Goal: Task Accomplishment & Management: Manage account settings

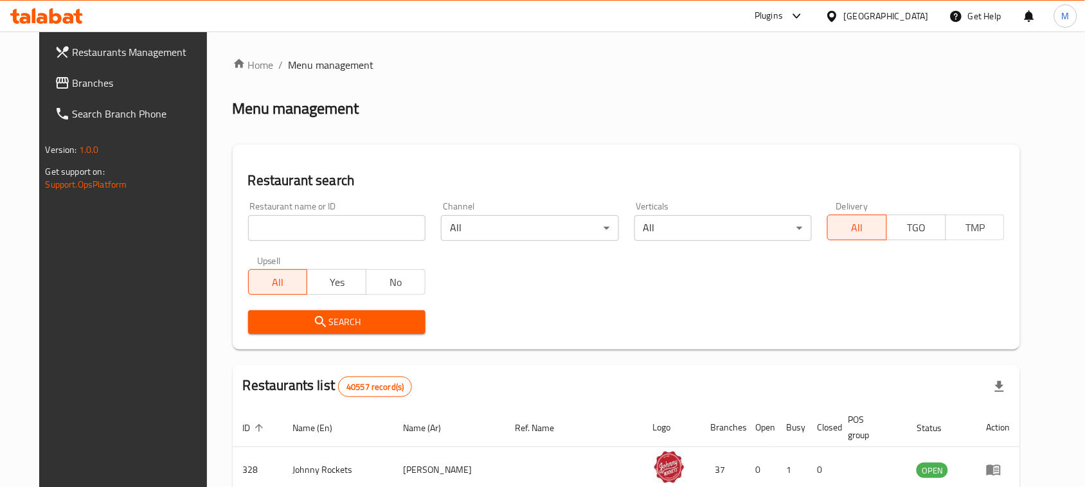
click at [361, 242] on div "Restaurant name or ID Restaurant name or ID" at bounding box center [336, 221] width 193 height 55
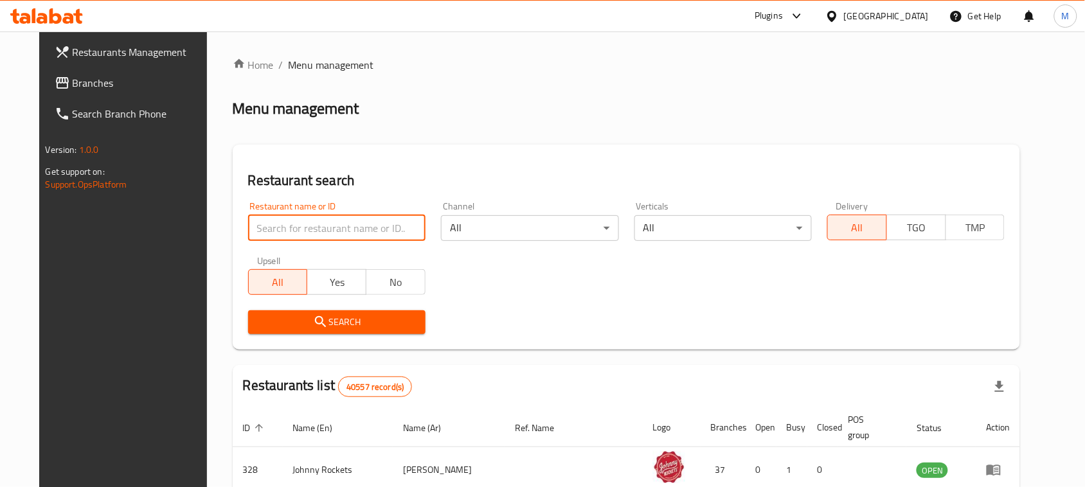
click at [355, 226] on input "search" at bounding box center [336, 228] width 177 height 26
paste input "CHOICE RESTAURANT"
type input "CHOICE RESTAURANT"
click button "Search" at bounding box center [336, 322] width 177 height 24
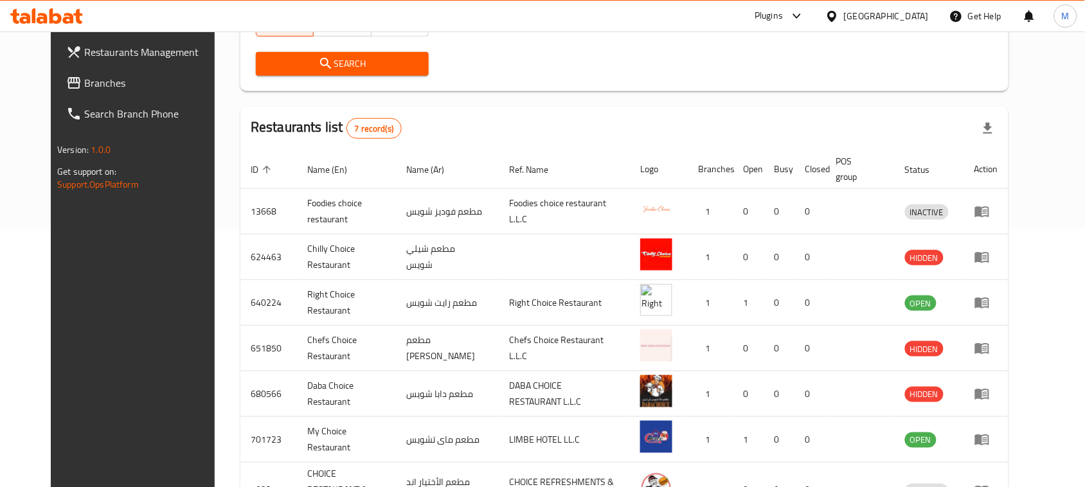
scroll to position [241, 0]
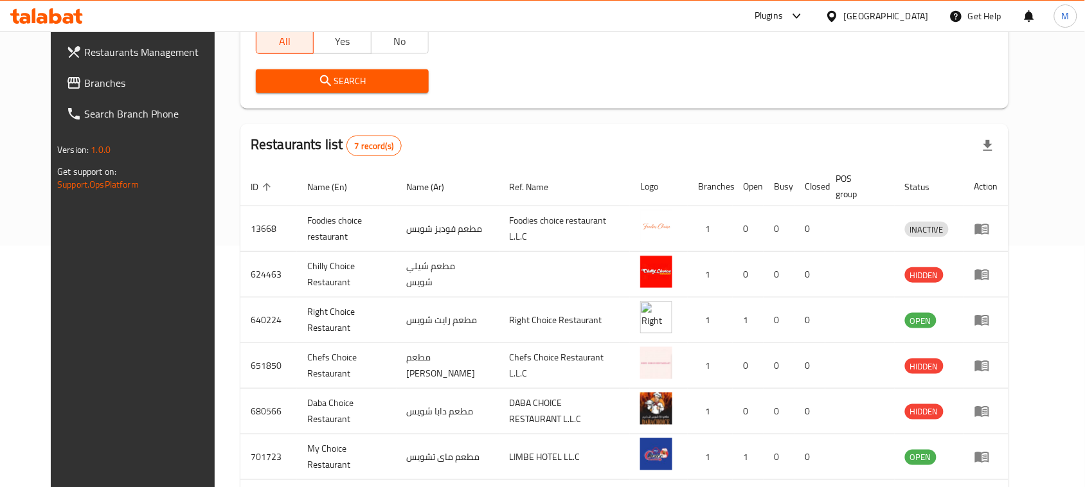
click at [84, 88] on span "Branches" at bounding box center [153, 82] width 138 height 15
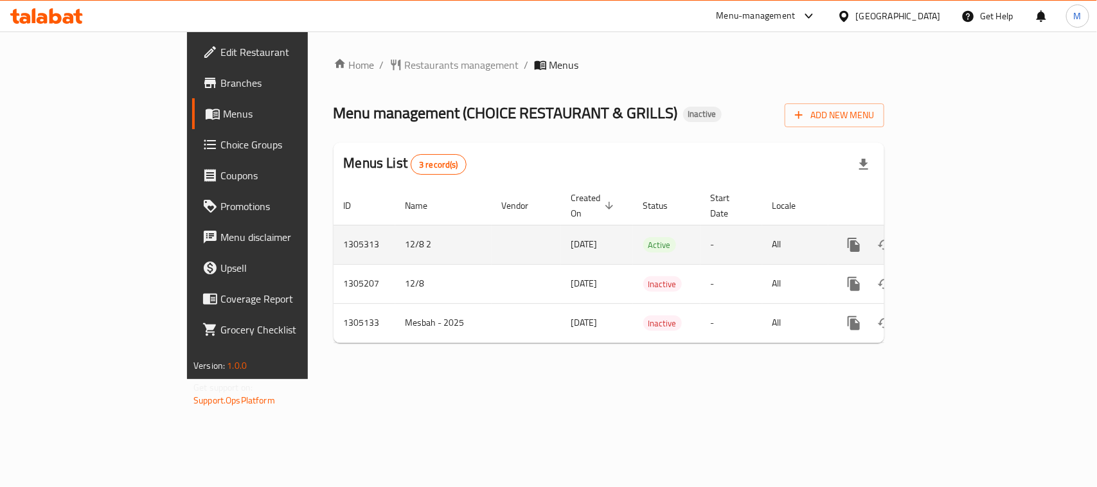
click at [954, 237] on icon "enhanced table" at bounding box center [946, 244] width 15 height 15
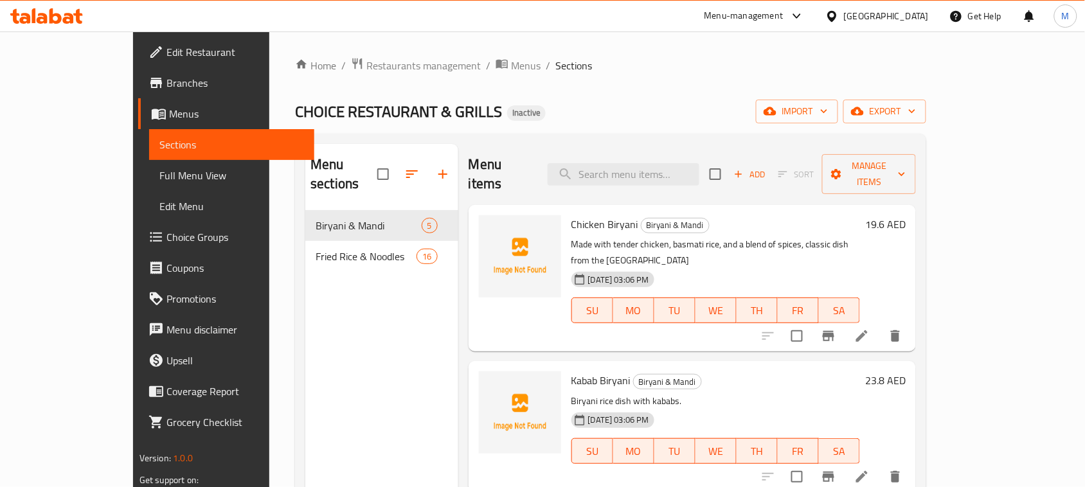
click at [710, 87] on div "Home / Restaurants management / Menus / Sections CHOICE RESTAURANT & GRILLS Ina…" at bounding box center [610, 349] width 631 height 584
click at [828, 116] on span "import" at bounding box center [797, 111] width 62 height 16
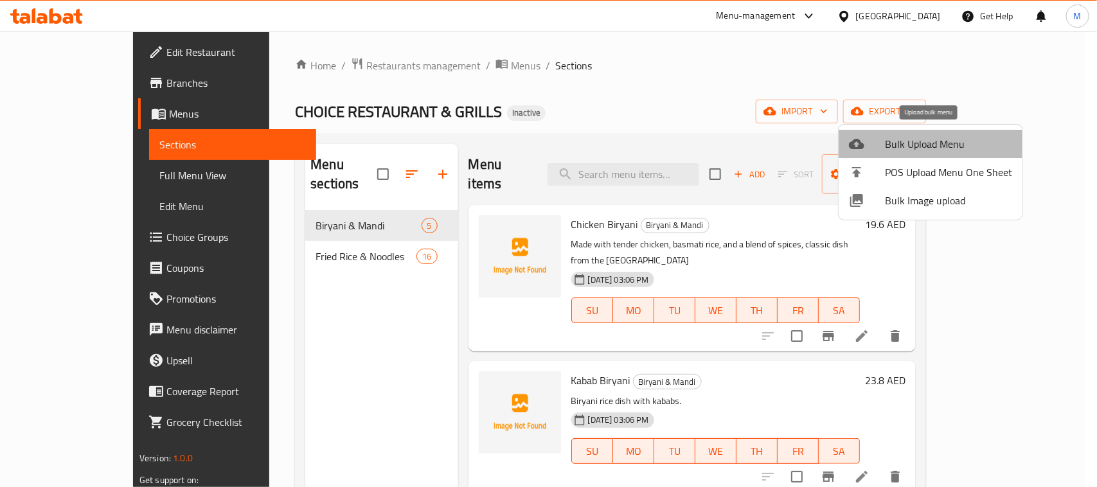
click at [933, 143] on span "Bulk Upload Menu" at bounding box center [948, 143] width 127 height 15
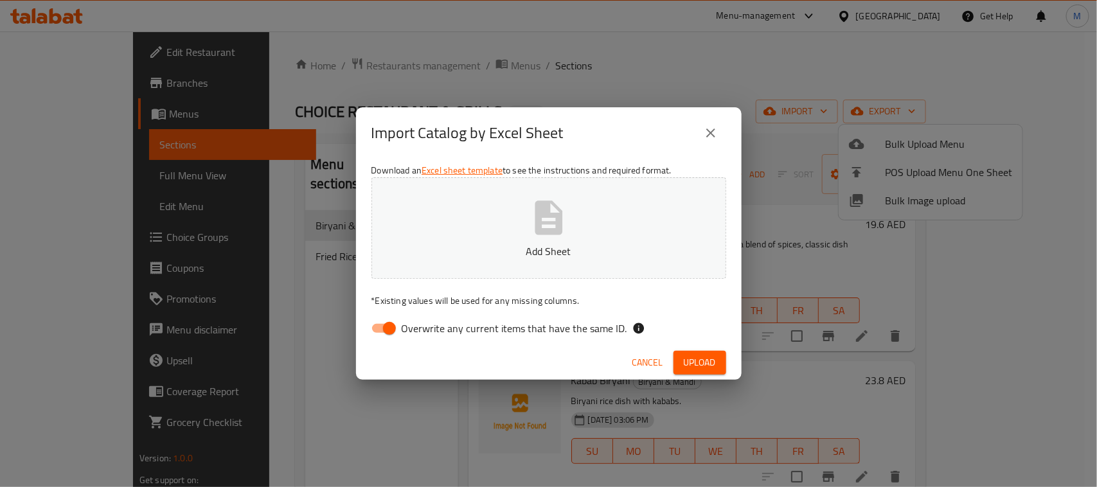
click at [404, 327] on span "Overwrite any current items that have the same ID." at bounding box center [515, 328] width 226 height 15
click at [404, 327] on input "Overwrite any current items that have the same ID." at bounding box center [389, 328] width 73 height 24
checkbox input "false"
click at [685, 358] on span "Upload" at bounding box center [700, 363] width 32 height 16
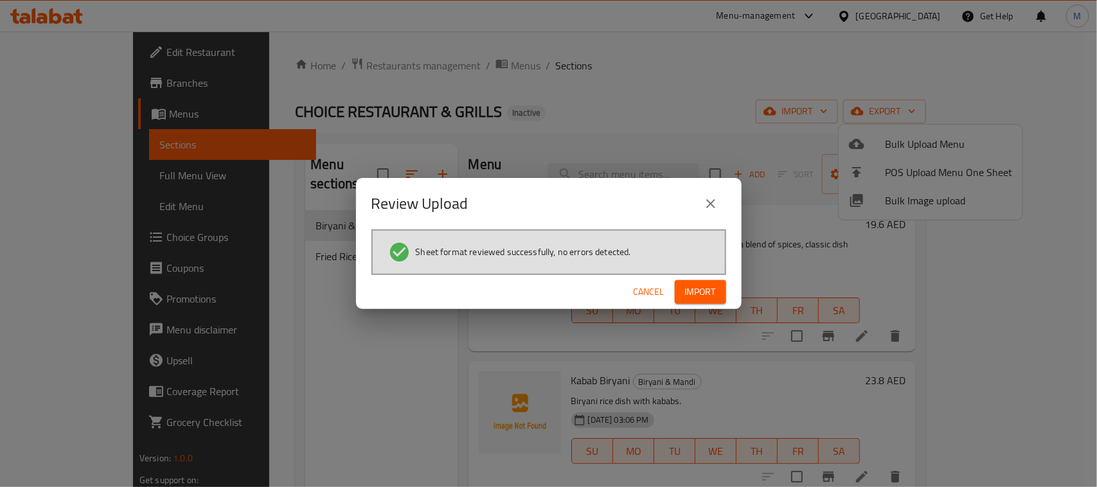
drag, startPoint x: 699, startPoint y: 290, endPoint x: 706, endPoint y: 299, distance: 11.1
click at [699, 289] on span "Import" at bounding box center [700, 292] width 31 height 16
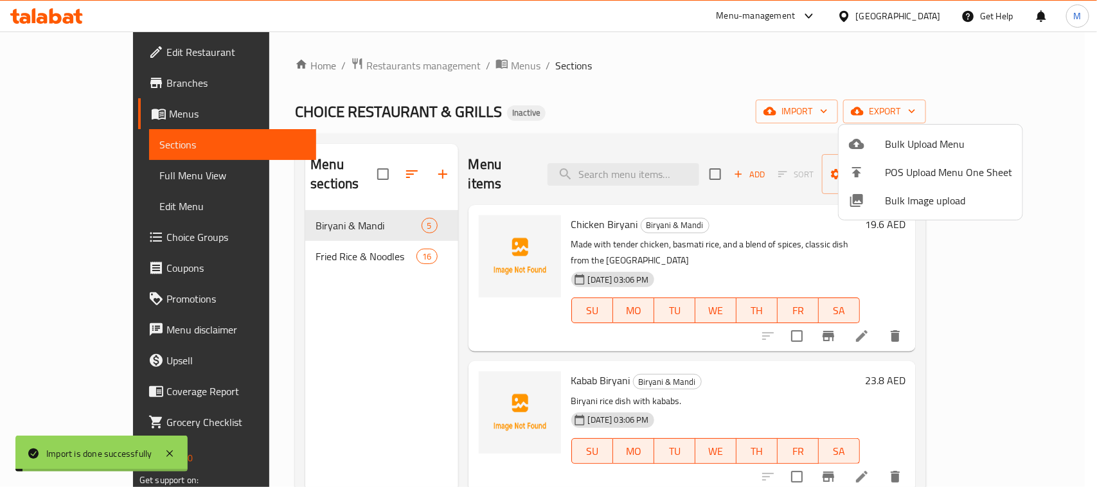
click at [440, 64] on div at bounding box center [548, 243] width 1097 height 487
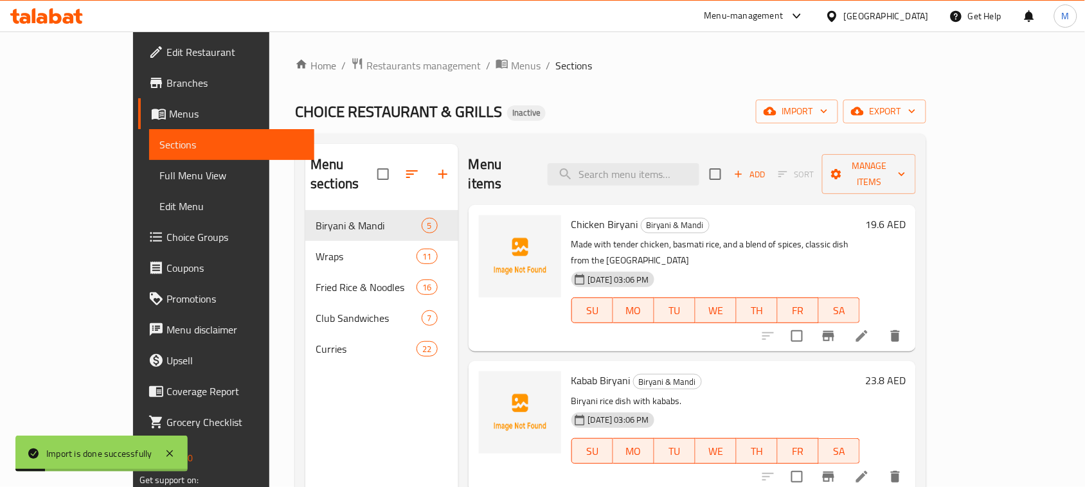
click at [511, 64] on span "Menus" at bounding box center [526, 65] width 30 height 15
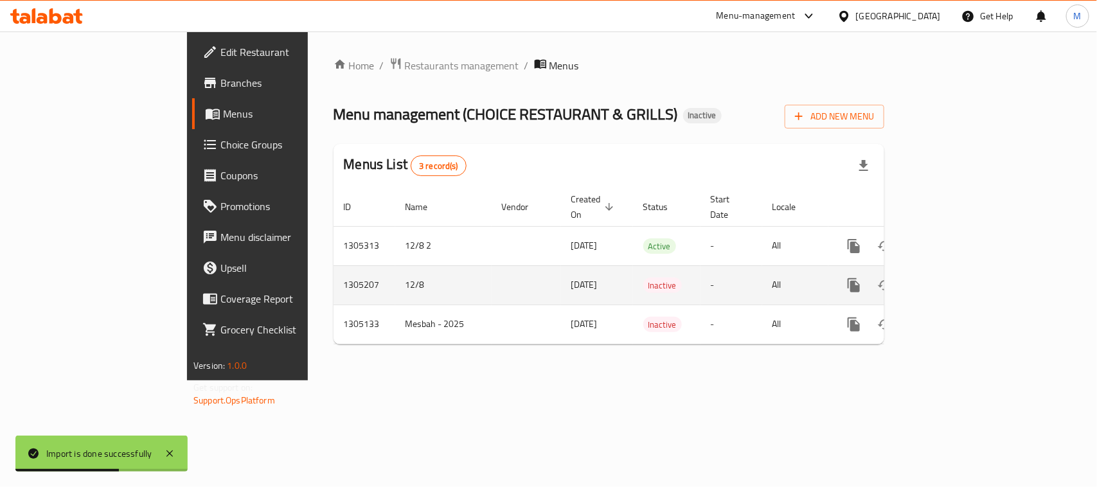
click at [954, 278] on icon "enhanced table" at bounding box center [946, 285] width 15 height 15
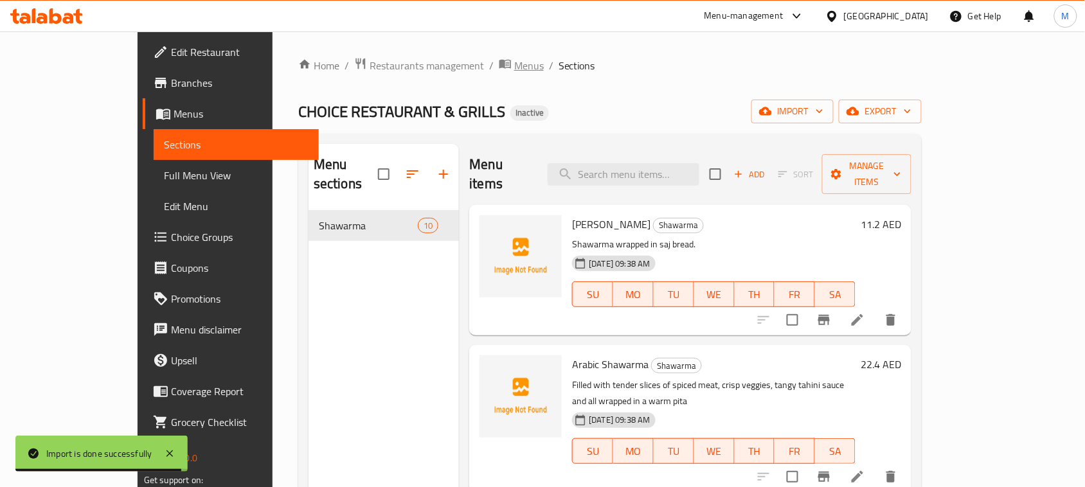
click at [514, 69] on span "Menus" at bounding box center [529, 65] width 30 height 15
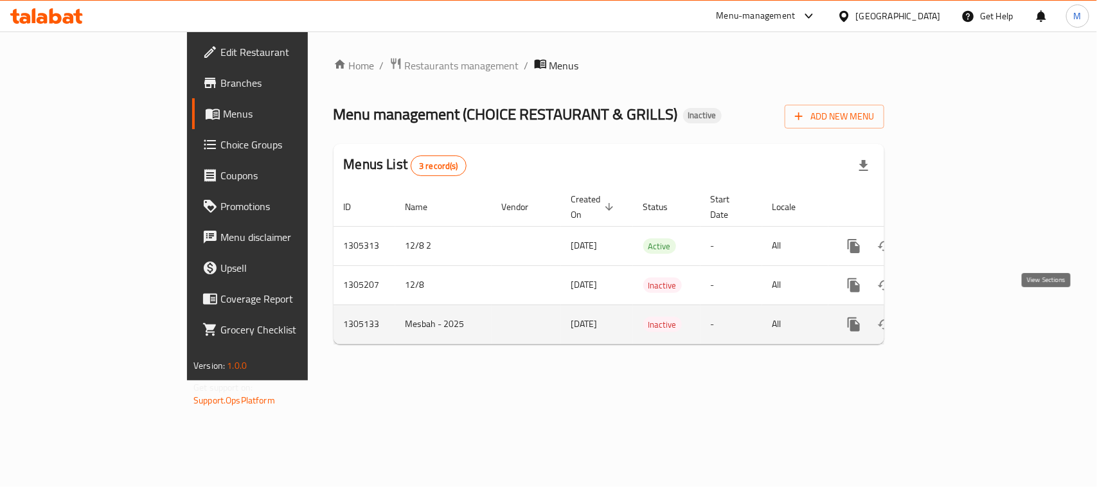
click at [962, 316] on link "enhanced table" at bounding box center [946, 324] width 31 height 31
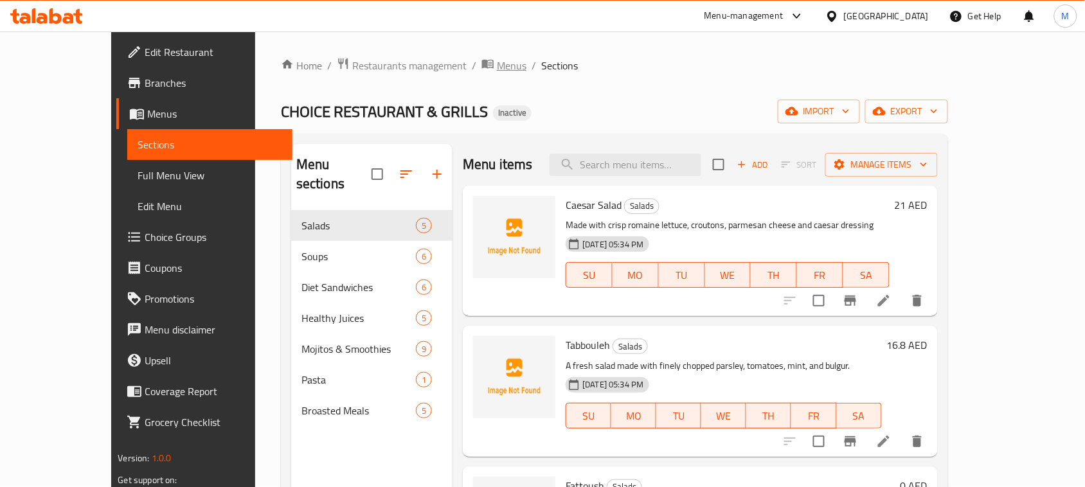
click at [497, 59] on span "Menus" at bounding box center [512, 65] width 30 height 15
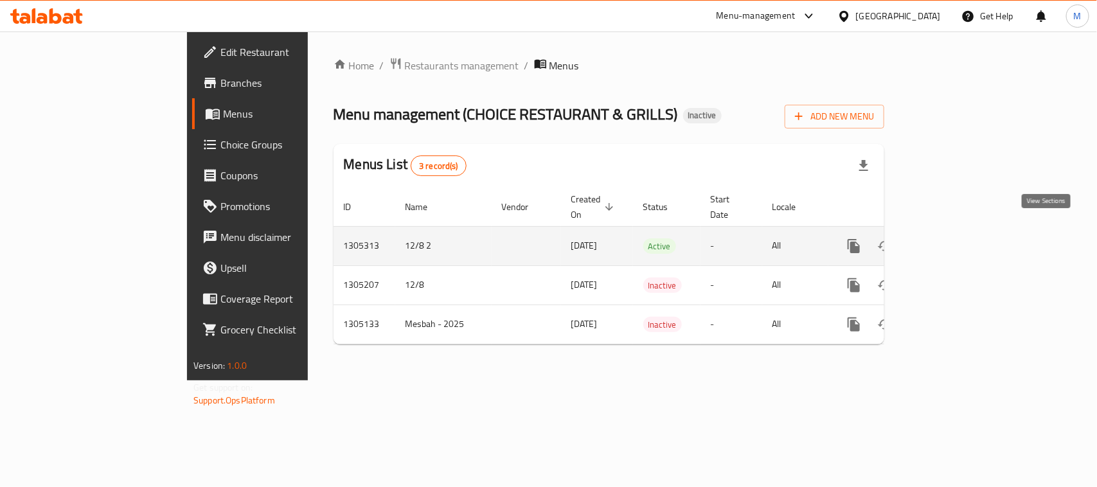
click at [954, 238] on icon "enhanced table" at bounding box center [946, 245] width 15 height 15
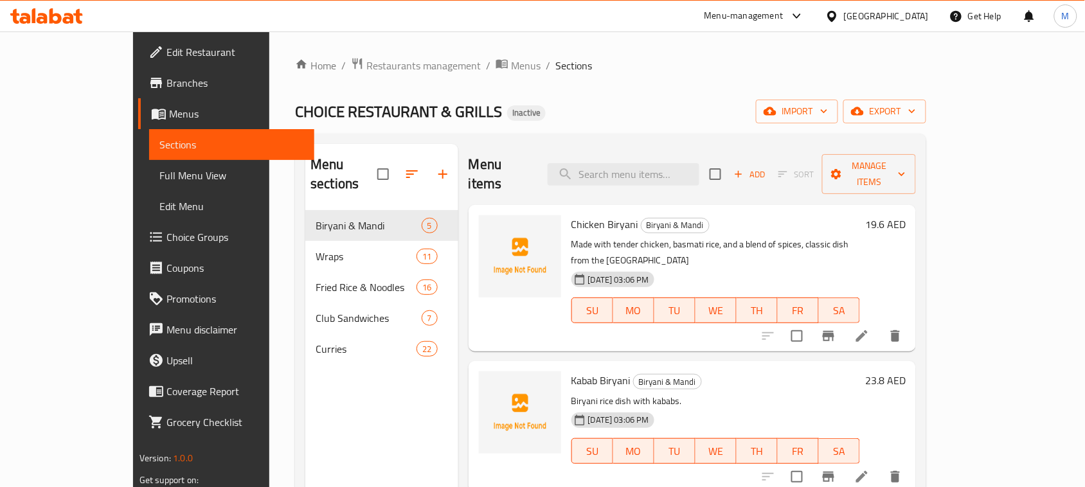
click at [149, 187] on link "Full Menu View" at bounding box center [231, 175] width 165 height 31
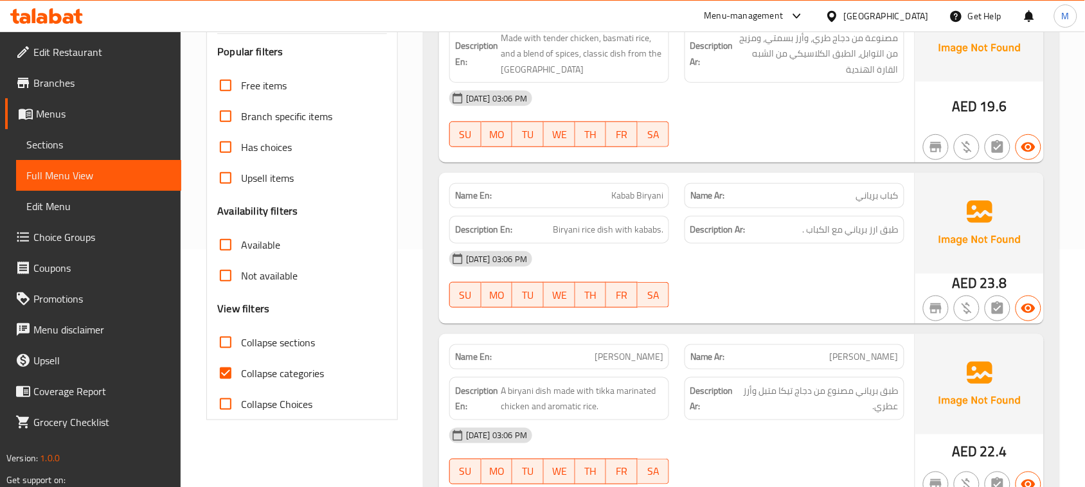
scroll to position [241, 0]
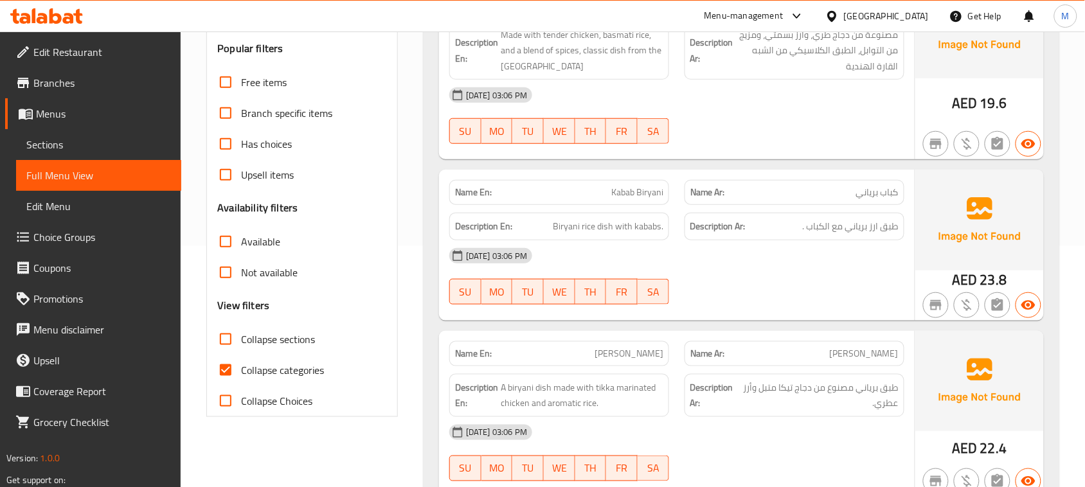
click at [232, 339] on input "Collapse sections" at bounding box center [225, 339] width 31 height 31
checkbox input "true"
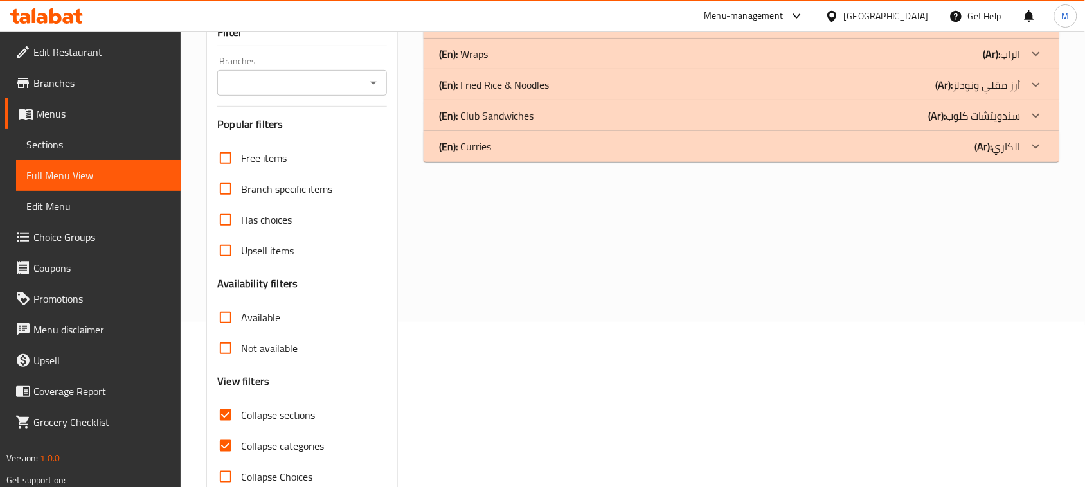
scroll to position [116, 0]
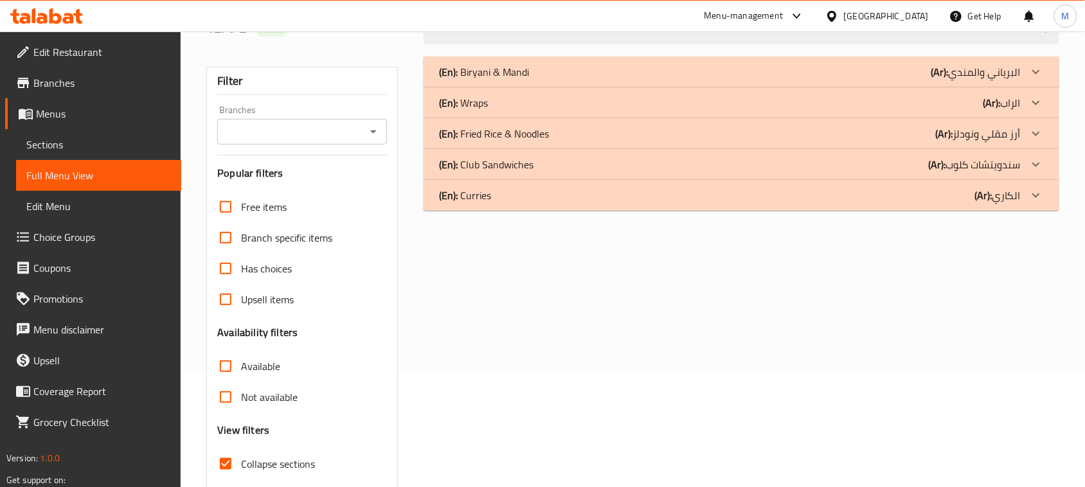
click at [513, 80] on div "(En): Curries (Ar): الكاري" at bounding box center [730, 71] width 582 height 15
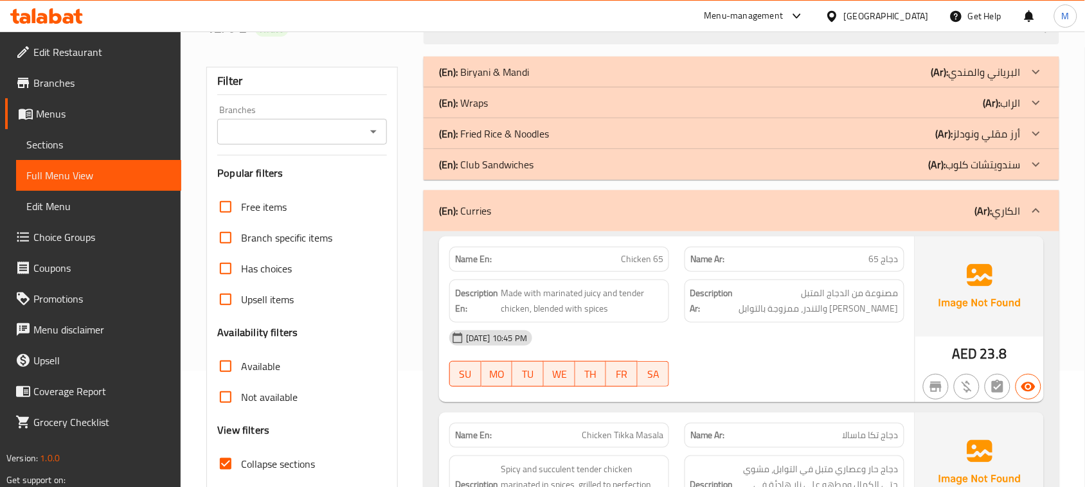
click at [503, 80] on p "(En): Club Sandwiches" at bounding box center [484, 71] width 90 height 15
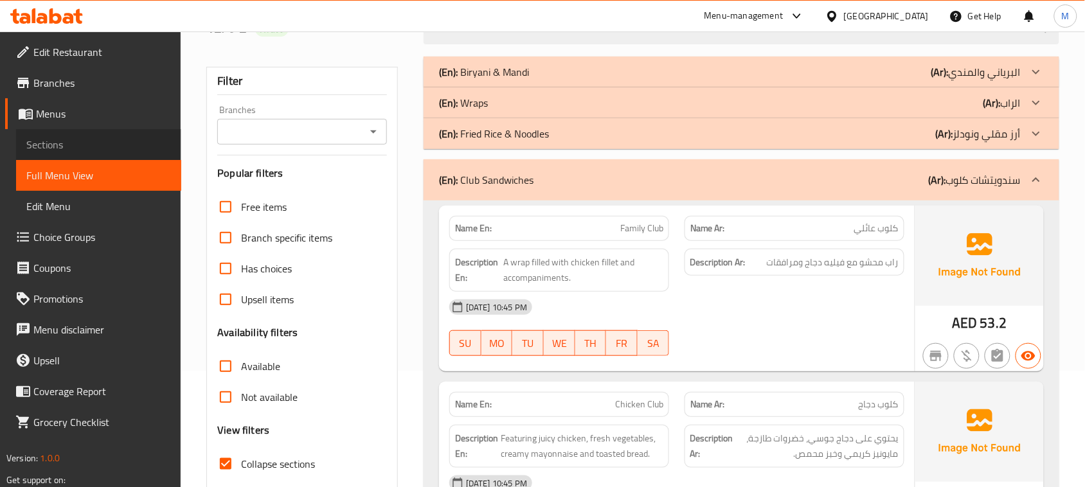
click at [98, 139] on span "Sections" at bounding box center [98, 144] width 145 height 15
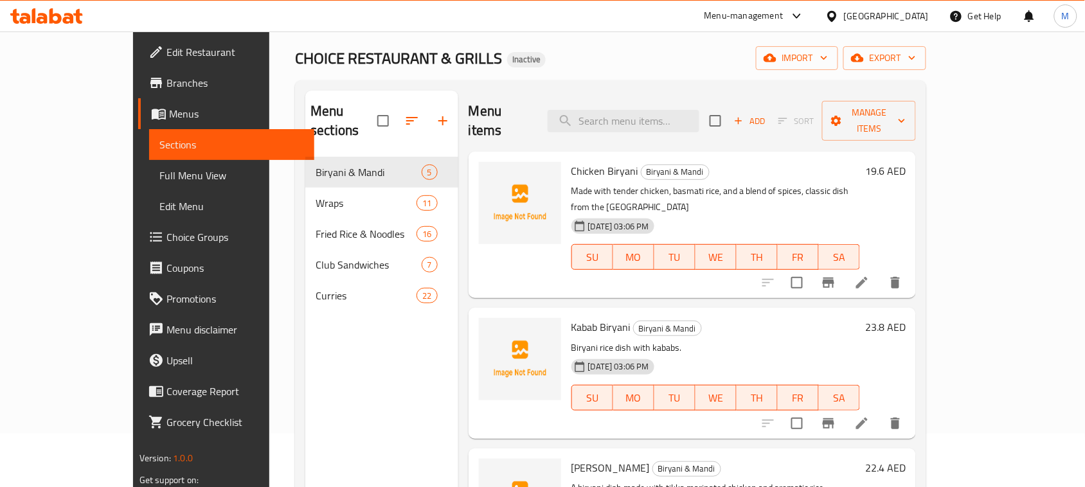
scroll to position [36, 0]
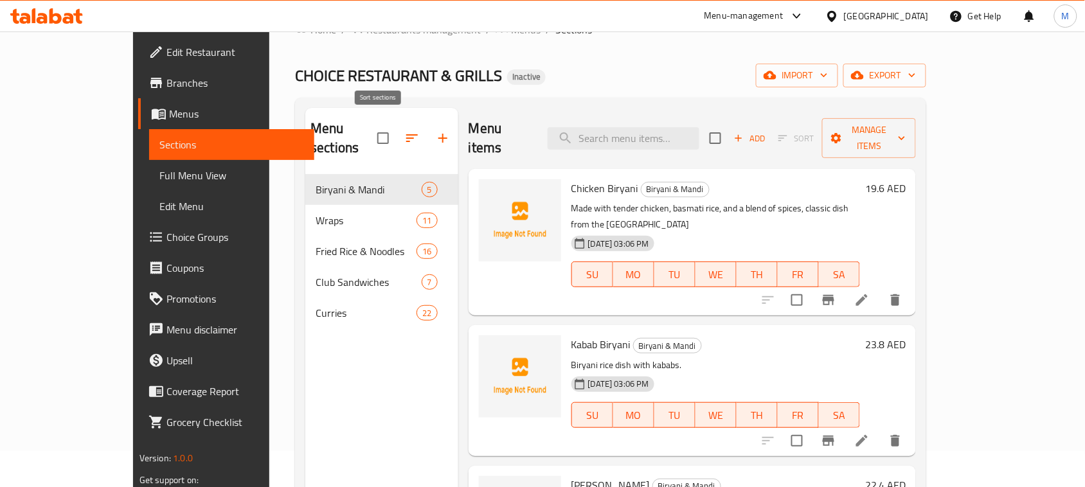
click at [404, 130] on icon "button" at bounding box center [411, 137] width 15 height 15
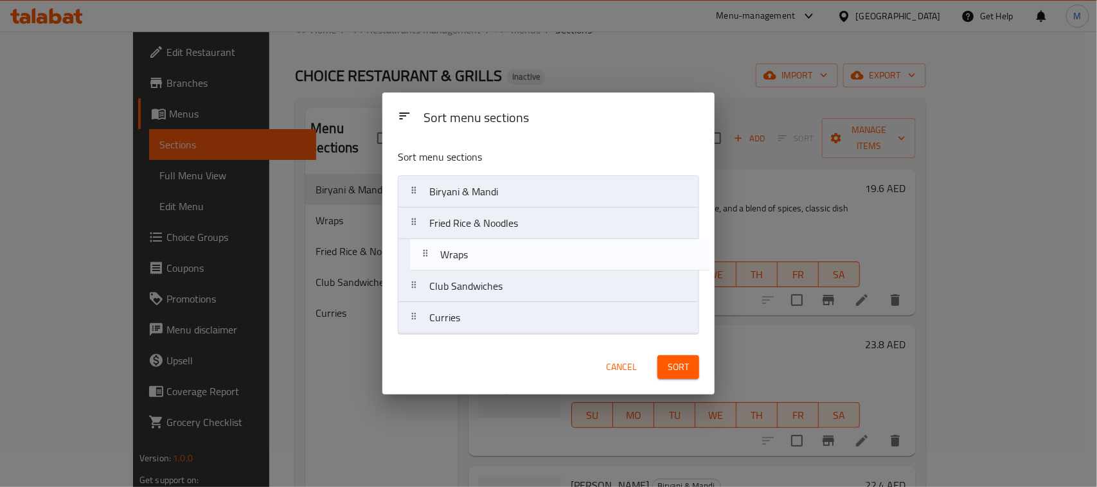
drag, startPoint x: 476, startPoint y: 224, endPoint x: 487, endPoint y: 258, distance: 35.6
click at [487, 258] on nav "Biryani & Mandi Wraps Fried Rice & Noodles Club Sandwiches Curries" at bounding box center [548, 254] width 301 height 159
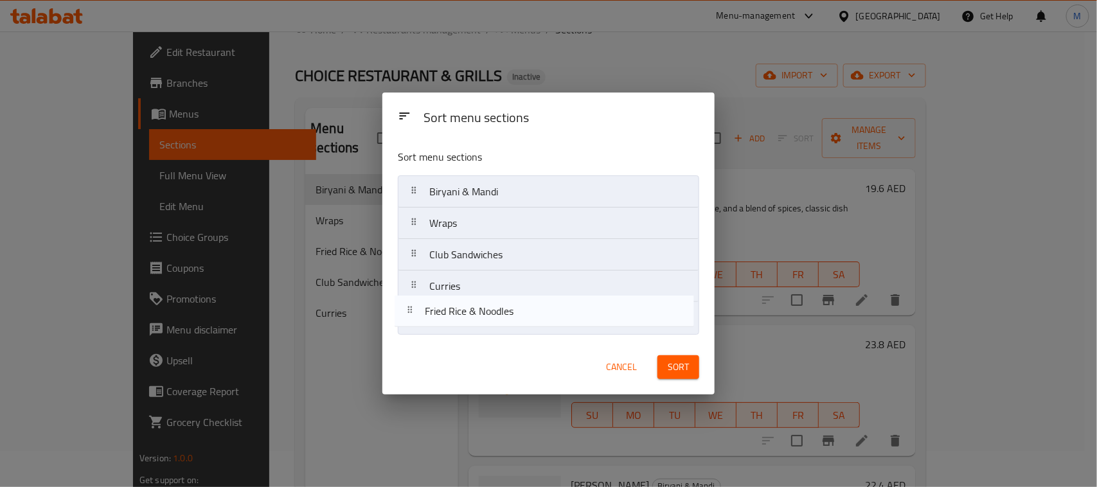
drag, startPoint x: 519, startPoint y: 226, endPoint x: 515, endPoint y: 315, distance: 89.4
click at [515, 322] on nav "Biryani & Mandi Fried Rice & Noodles Wraps Club Sandwiches Curries" at bounding box center [548, 254] width 301 height 159
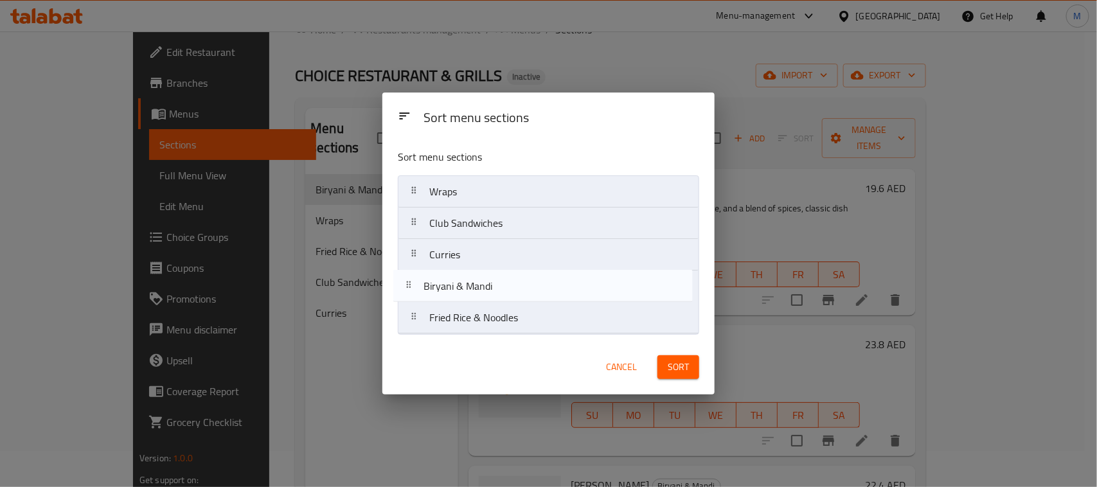
click at [500, 307] on nav "Biryani & Mandi Wraps Club Sandwiches Curries Fried Rice & Noodles" at bounding box center [548, 254] width 301 height 159
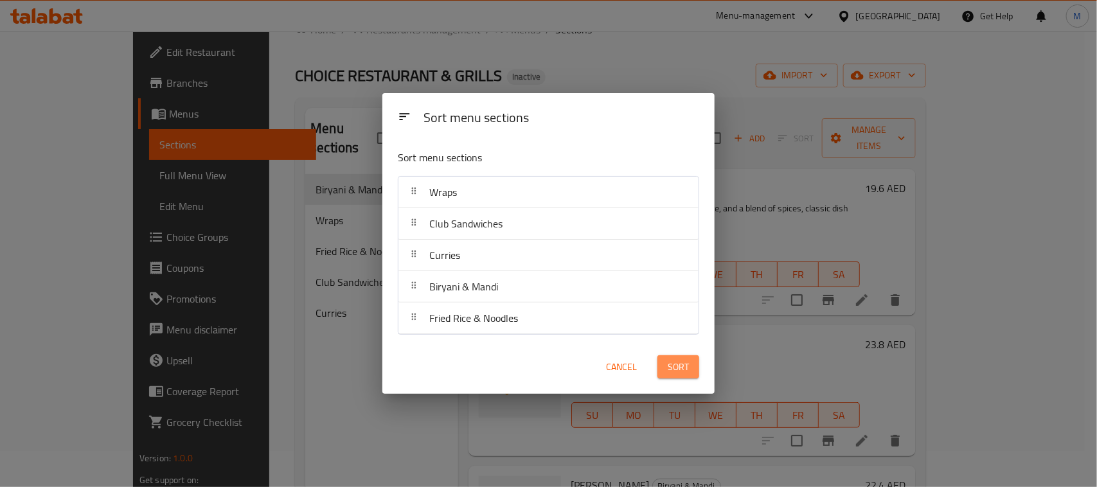
click at [691, 371] on button "Sort" at bounding box center [679, 367] width 42 height 24
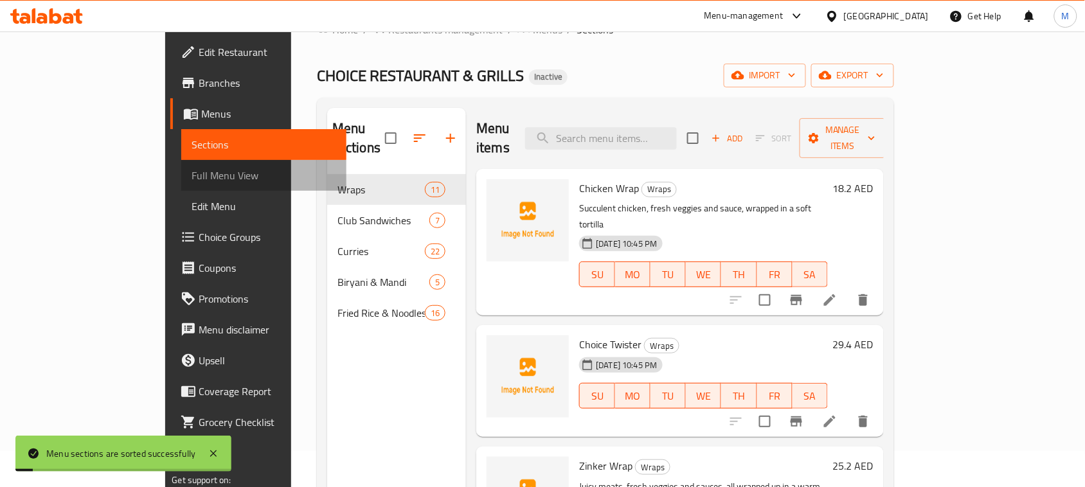
click at [192, 177] on span "Full Menu View" at bounding box center [264, 175] width 145 height 15
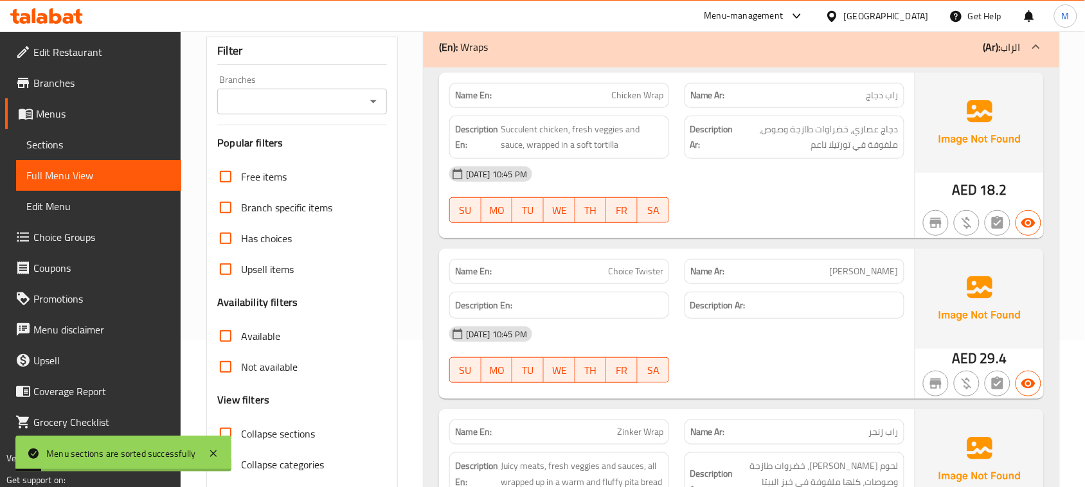
scroll to position [197, 0]
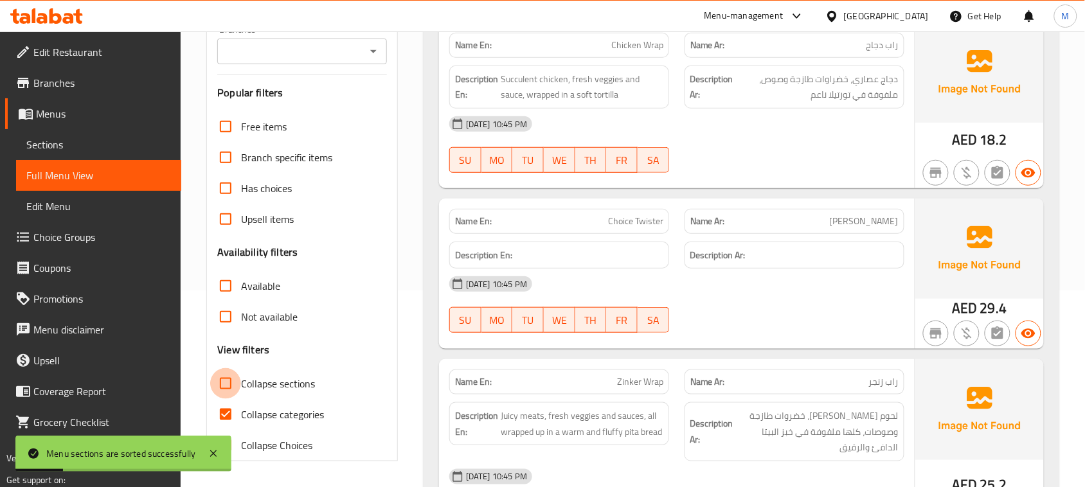
click at [229, 384] on input "Collapse sections" at bounding box center [225, 383] width 31 height 31
checkbox input "true"
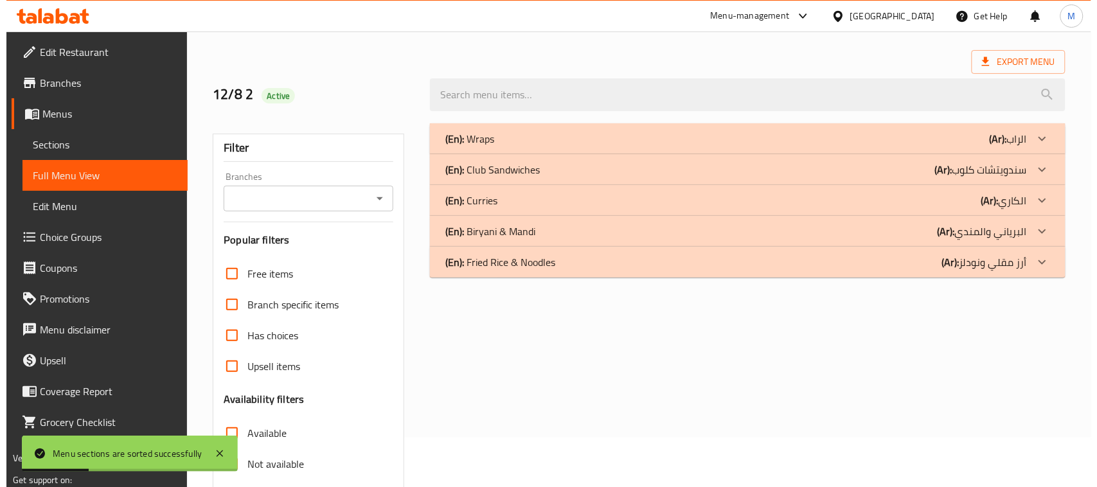
scroll to position [36, 0]
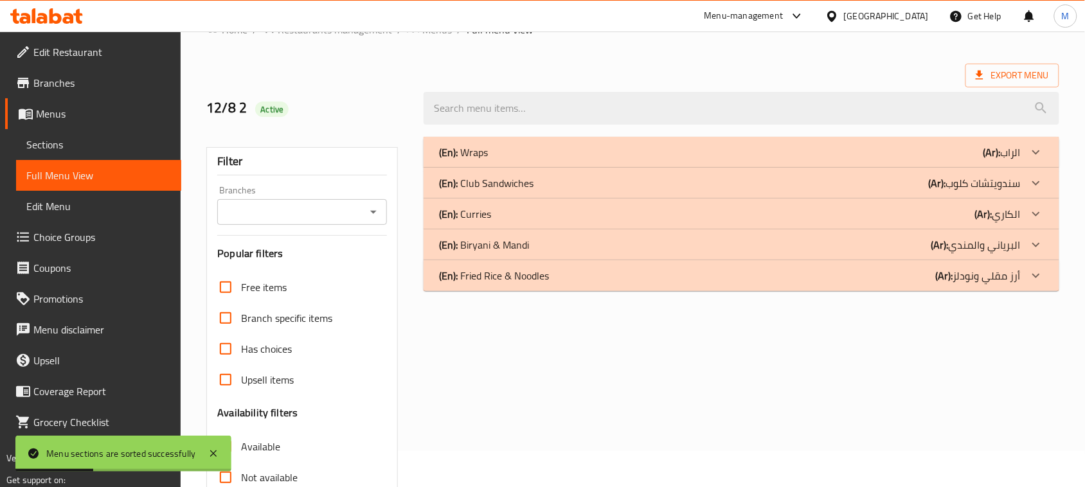
click at [503, 160] on div "(En): Curries (Ar): الكاري" at bounding box center [730, 152] width 582 height 15
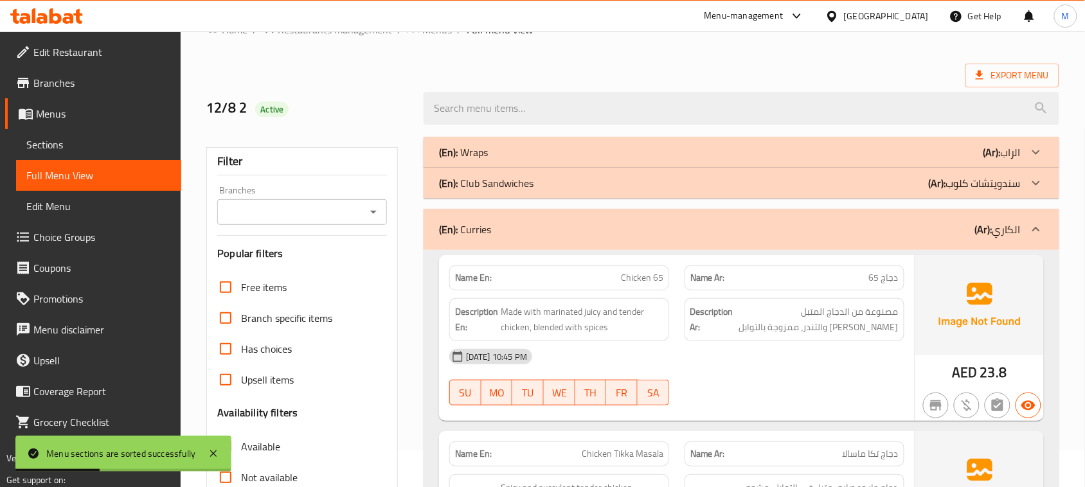
click at [488, 160] on p "(En): Club Sandwiches" at bounding box center [463, 152] width 49 height 15
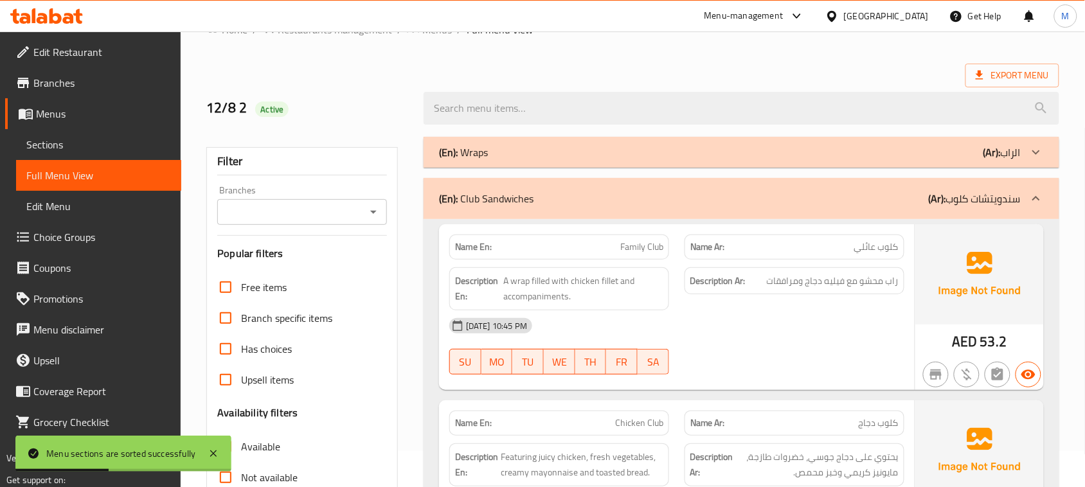
click at [503, 159] on div "(En): Wraps (Ar): الراب" at bounding box center [730, 152] width 582 height 15
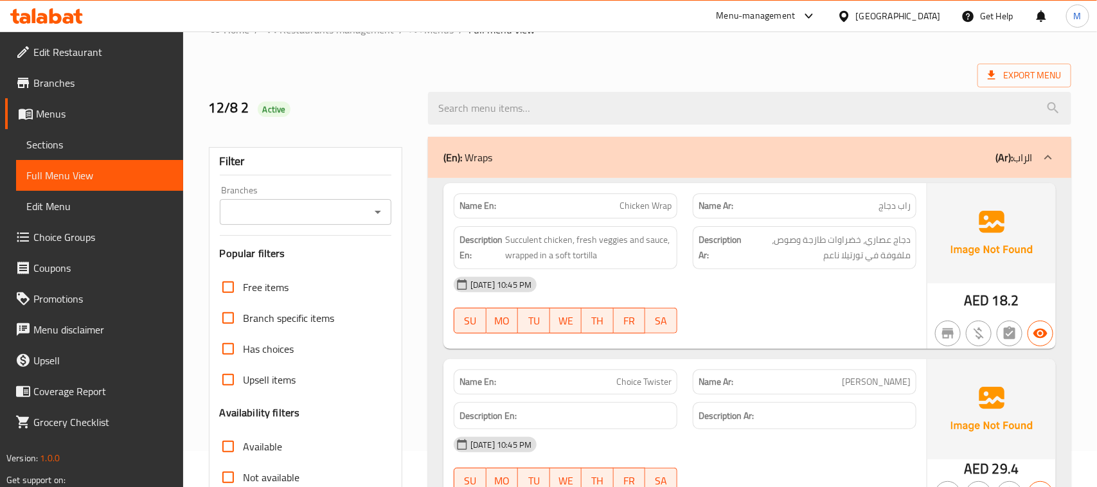
click at [902, 18] on div "[GEOGRAPHIC_DATA]" at bounding box center [898, 16] width 85 height 14
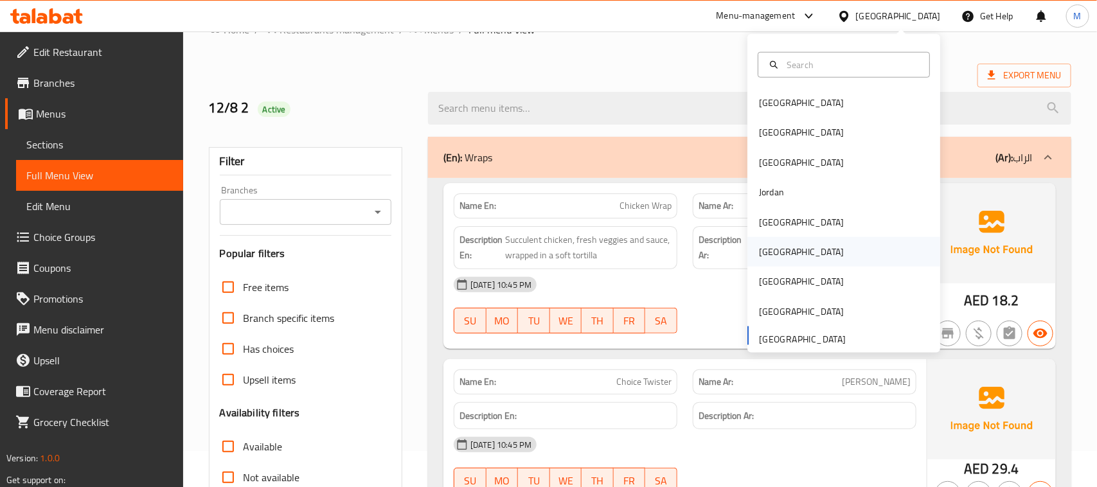
click at [782, 246] on div "[GEOGRAPHIC_DATA]" at bounding box center [844, 252] width 193 height 30
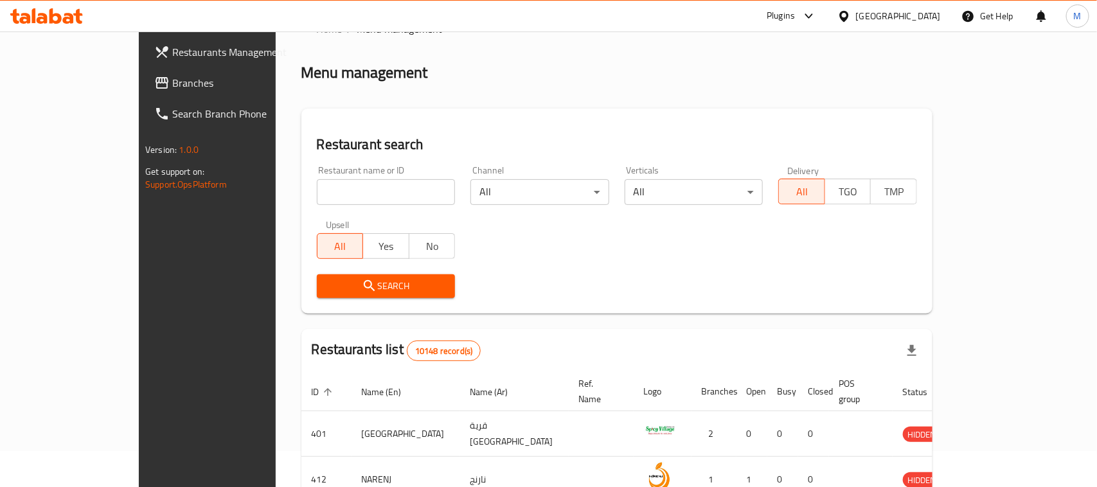
click at [172, 87] on span "Branches" at bounding box center [241, 82] width 139 height 15
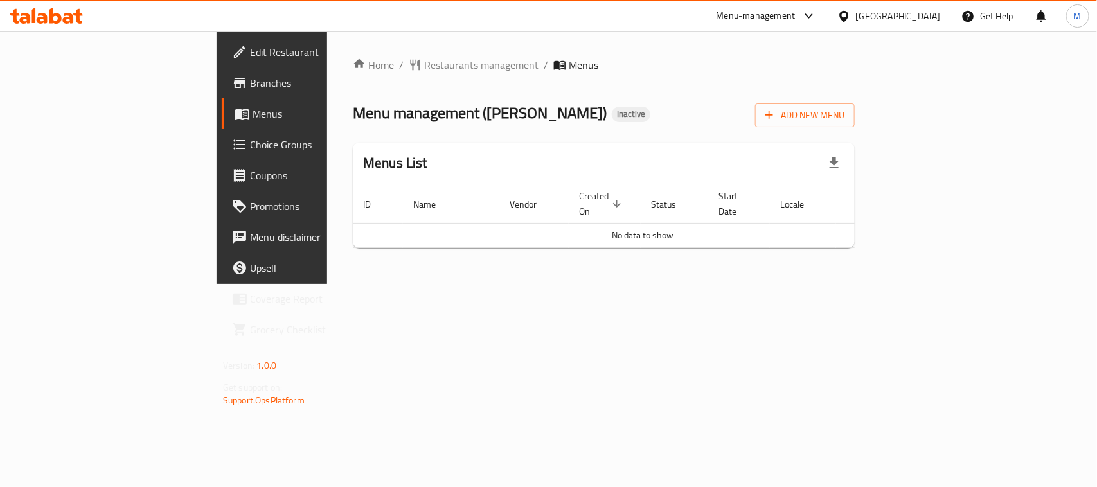
click at [250, 55] on span "Edit Restaurant" at bounding box center [319, 51] width 139 height 15
